Goal: Transaction & Acquisition: Purchase product/service

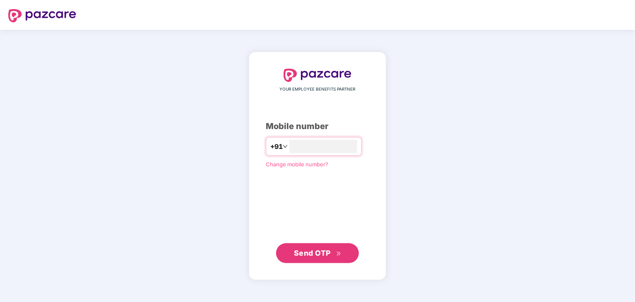
type input "**********"
click at [323, 261] on button "Send OTP" at bounding box center [317, 253] width 83 height 20
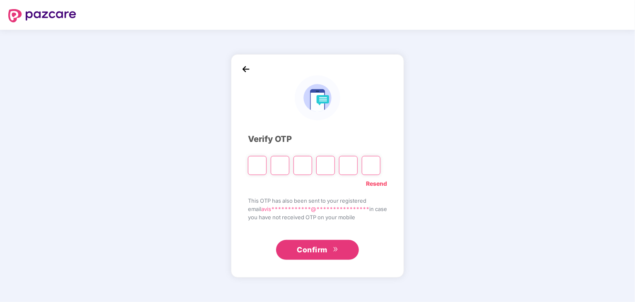
type input "*"
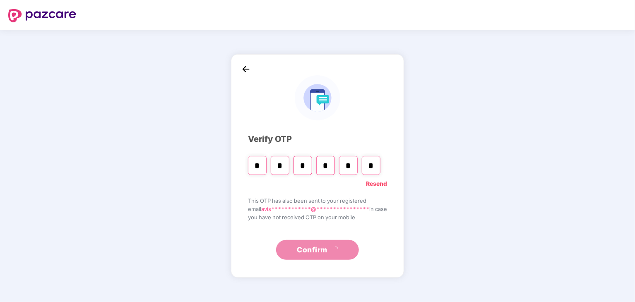
type input "*"
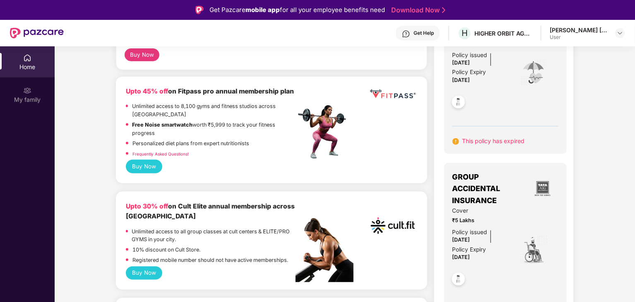
scroll to position [159, 0]
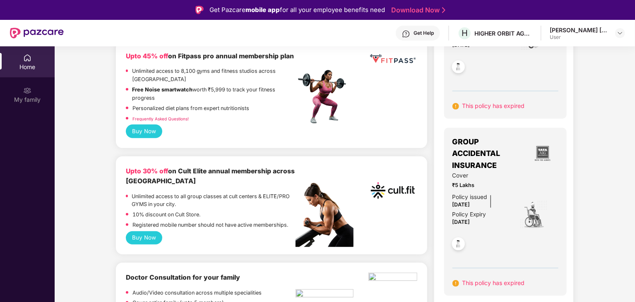
click at [141, 241] on button "Buy Now" at bounding box center [144, 237] width 37 height 13
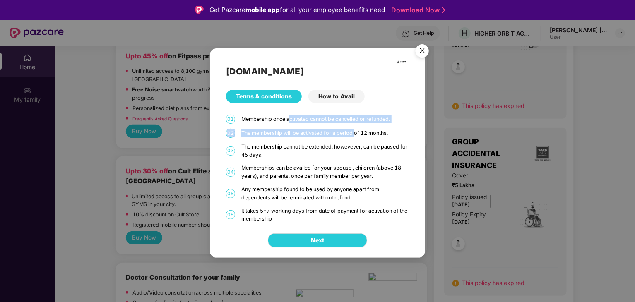
drag, startPoint x: 291, startPoint y: 117, endPoint x: 356, endPoint y: 126, distance: 65.3
click at [356, 126] on div "[DOMAIN_NAME] Terms & conditions How to Avail 01 Membership once activated cann…" at bounding box center [317, 135] width 215 height 175
click at [336, 132] on div "The membership will be activated for a period of 12 months." at bounding box center [325, 133] width 168 height 8
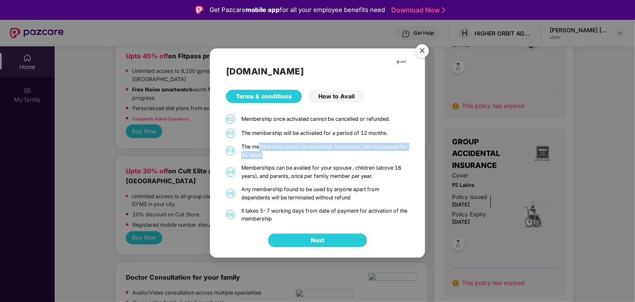
drag, startPoint x: 260, startPoint y: 146, endPoint x: 278, endPoint y: 158, distance: 22.2
click at [278, 158] on div "The membership cannot be extended, howevever, can be paused for 45 days." at bounding box center [325, 151] width 168 height 17
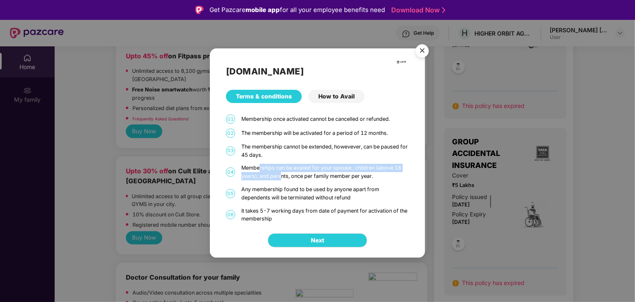
drag, startPoint x: 260, startPoint y: 169, endPoint x: 282, endPoint y: 175, distance: 23.2
click at [282, 175] on div "Memberships can be availed for your spouse , children (above 18 years), and par…" at bounding box center [325, 172] width 168 height 17
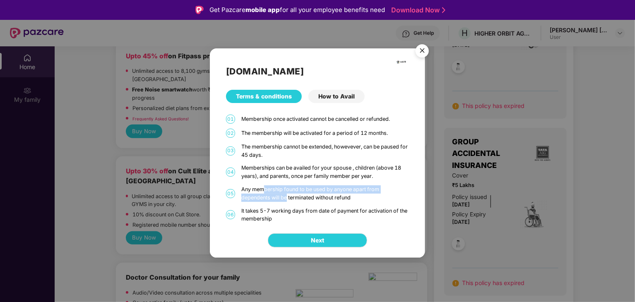
drag, startPoint x: 265, startPoint y: 192, endPoint x: 288, endPoint y: 195, distance: 23.4
click at [288, 195] on div "Any membership found to be used by anyone apart from dependents will be termina…" at bounding box center [325, 193] width 168 height 17
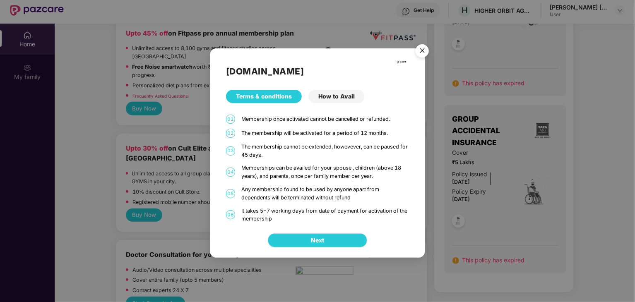
scroll to position [23, 0]
drag, startPoint x: 252, startPoint y: 207, endPoint x: 279, endPoint y: 220, distance: 30.4
click at [279, 220] on div "It takes 5-7 working days from date of payment for activation of the membership" at bounding box center [325, 215] width 168 height 17
click at [304, 241] on button "Next" at bounding box center [317, 241] width 99 height 14
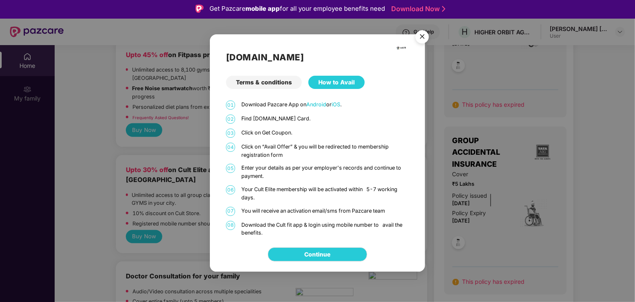
scroll to position [1, 0]
drag, startPoint x: 260, startPoint y: 131, endPoint x: 289, endPoint y: 133, distance: 29.5
click at [289, 133] on p "Click on Get Coupon." at bounding box center [325, 133] width 168 height 8
click at [289, 143] on p "Click on “Avail Offer” & you will be redirected to membership registration form" at bounding box center [325, 151] width 168 height 17
click at [425, 34] on img "Close" at bounding box center [422, 37] width 23 height 23
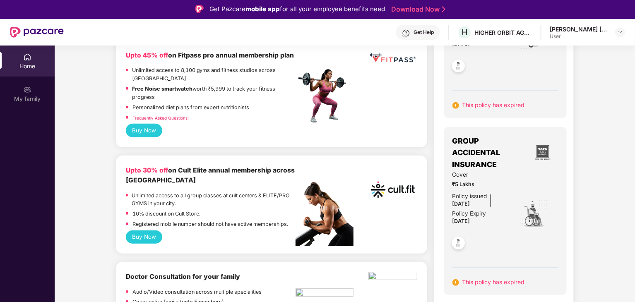
click at [205, 196] on p "Unlimited access to all group classes at cult centers & ELITE/PRO GYMS in your …" at bounding box center [214, 200] width 164 height 17
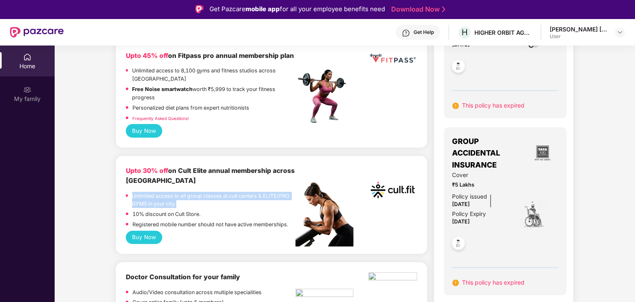
scroll to position [159, 0]
click at [296, 194] on img at bounding box center [325, 214] width 58 height 64
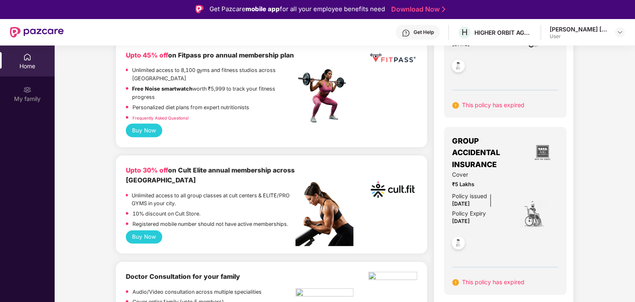
click at [174, 183] on div "Upto 30% off on Cult Elite annual membership across [GEOGRAPHIC_DATA]" at bounding box center [211, 176] width 170 height 20
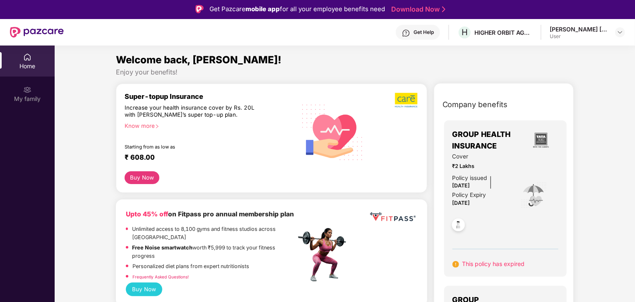
scroll to position [0, 0]
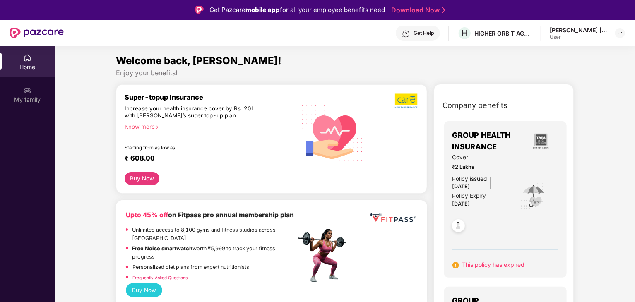
click at [596, 36] on div "User" at bounding box center [579, 37] width 58 height 7
click at [623, 30] on img at bounding box center [620, 33] width 7 height 7
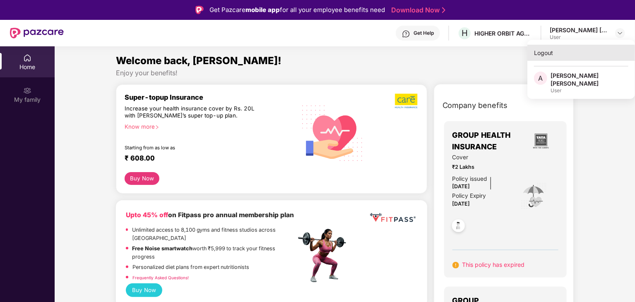
click at [548, 57] on div "Logout" at bounding box center [582, 53] width 108 height 16
